Goal: Information Seeking & Learning: Learn about a topic

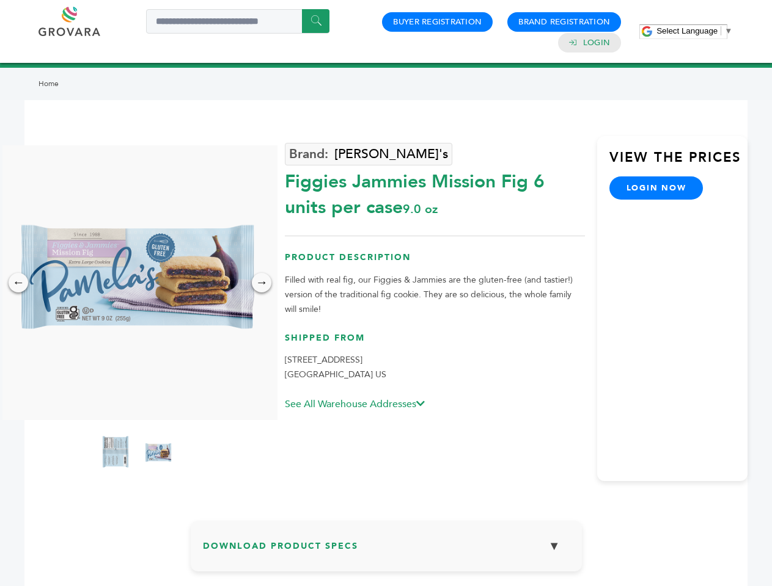
click at [694, 31] on span "Select Language" at bounding box center [686, 30] width 61 height 9
click at [137, 283] on img at bounding box center [136, 282] width 275 height 275
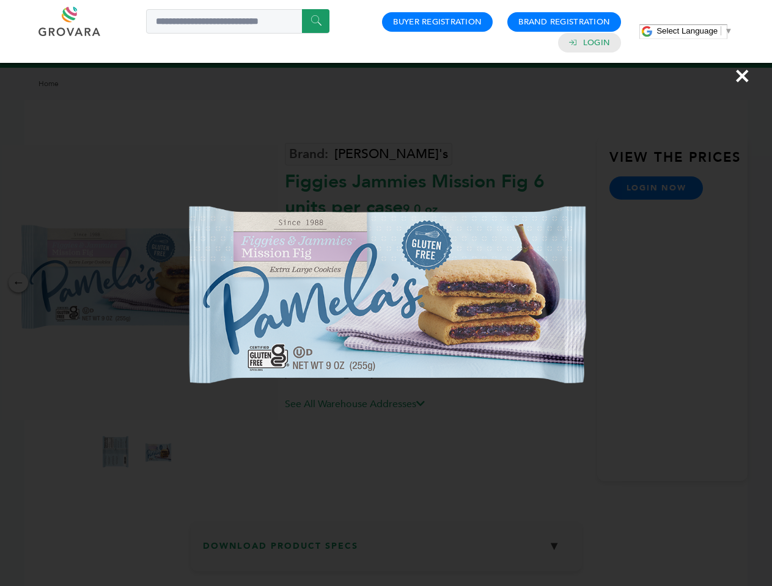
click at [18, 283] on div "×" at bounding box center [386, 293] width 772 height 586
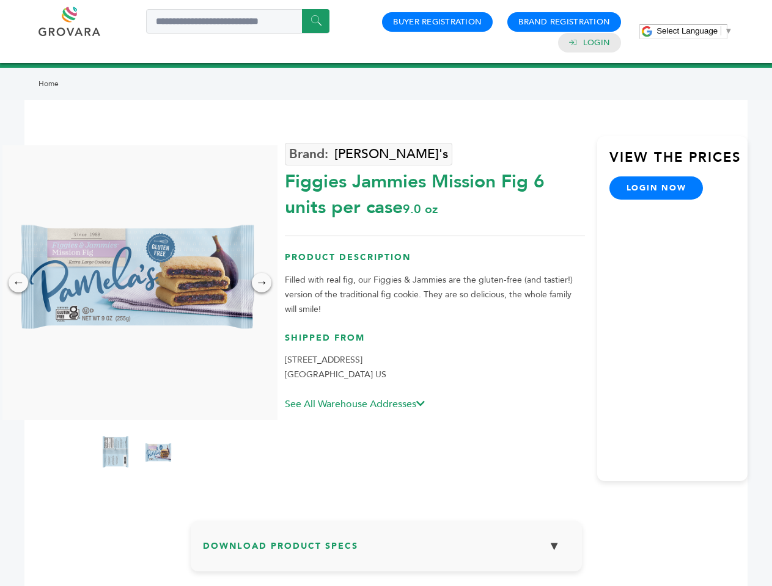
click at [261, 283] on div "→" at bounding box center [262, 283] width 20 height 20
click at [115, 454] on img at bounding box center [115, 453] width 31 height 49
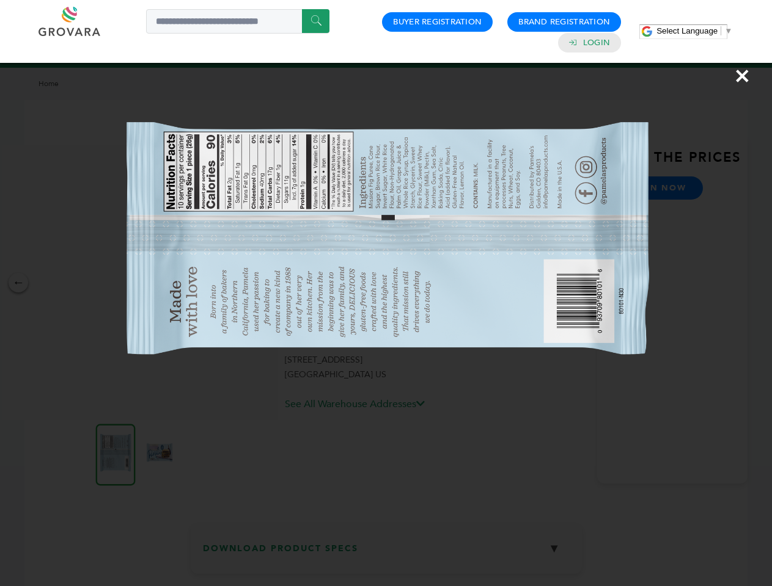
click at [158, 454] on div "×" at bounding box center [386, 293] width 772 height 586
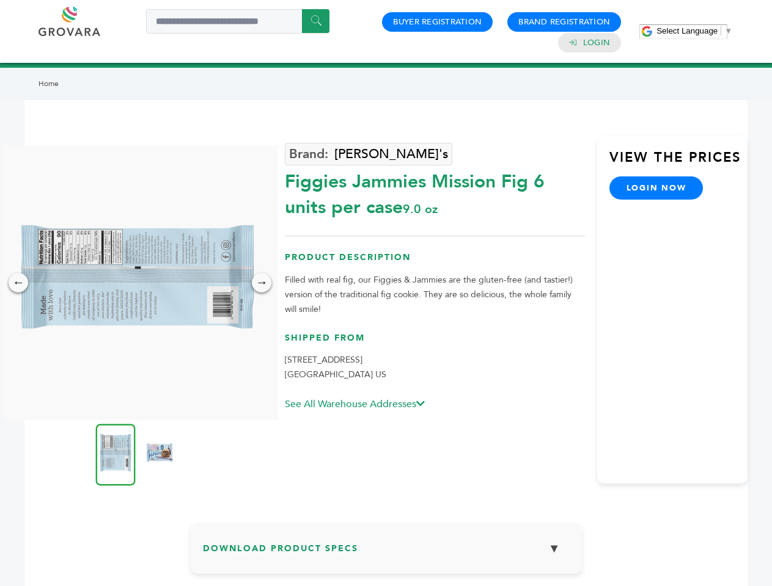
click at [386, 551] on h3 "Download Product Specs ▼" at bounding box center [386, 553] width 367 height 35
